Goal: Information Seeking & Learning: Compare options

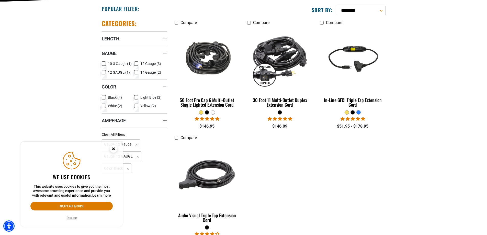
click at [271, 148] on ul "Compare 50 Foot Pro Cap 6 Multi-Outlet Single Lighted Extension Cord 20 reviews…" at bounding box center [280, 134] width 219 height 230
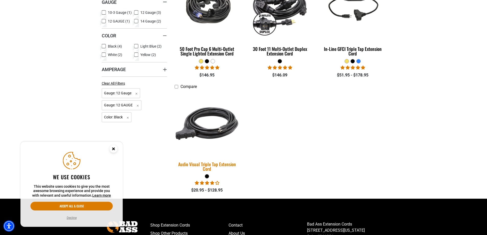
click at [211, 120] on img at bounding box center [207, 123] width 72 height 65
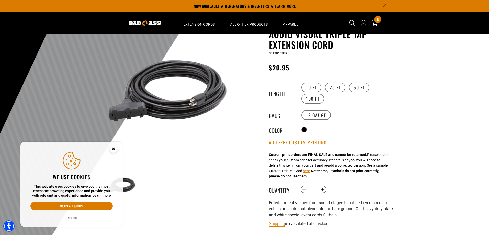
scroll to position [26, 0]
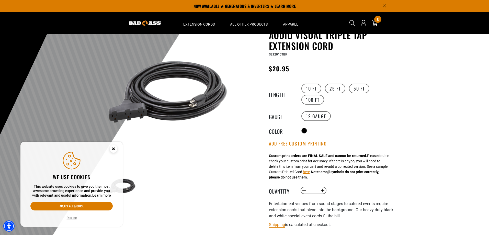
click at [114, 150] on circle "Cookie Consent" at bounding box center [114, 149] width 8 height 8
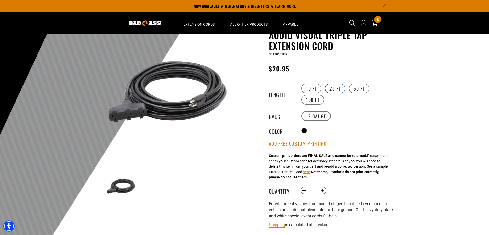
click at [338, 88] on label "25 FT" at bounding box center [335, 89] width 20 height 10
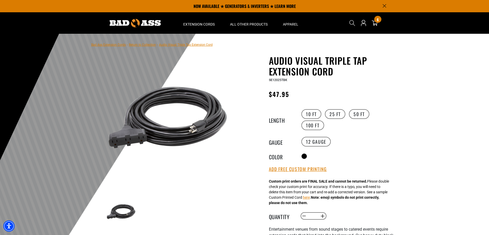
click at [153, 24] on img at bounding box center [135, 23] width 51 height 8
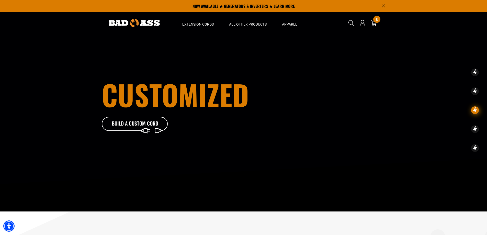
click at [225, 85] on span "Locking" at bounding box center [226, 85] width 16 height 5
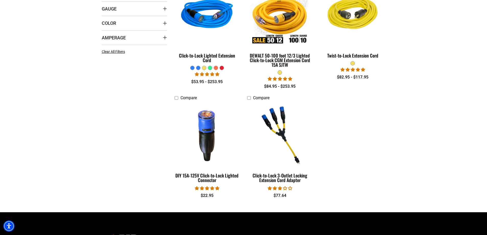
scroll to position [179, 0]
